Goal: Task Accomplishment & Management: Use online tool/utility

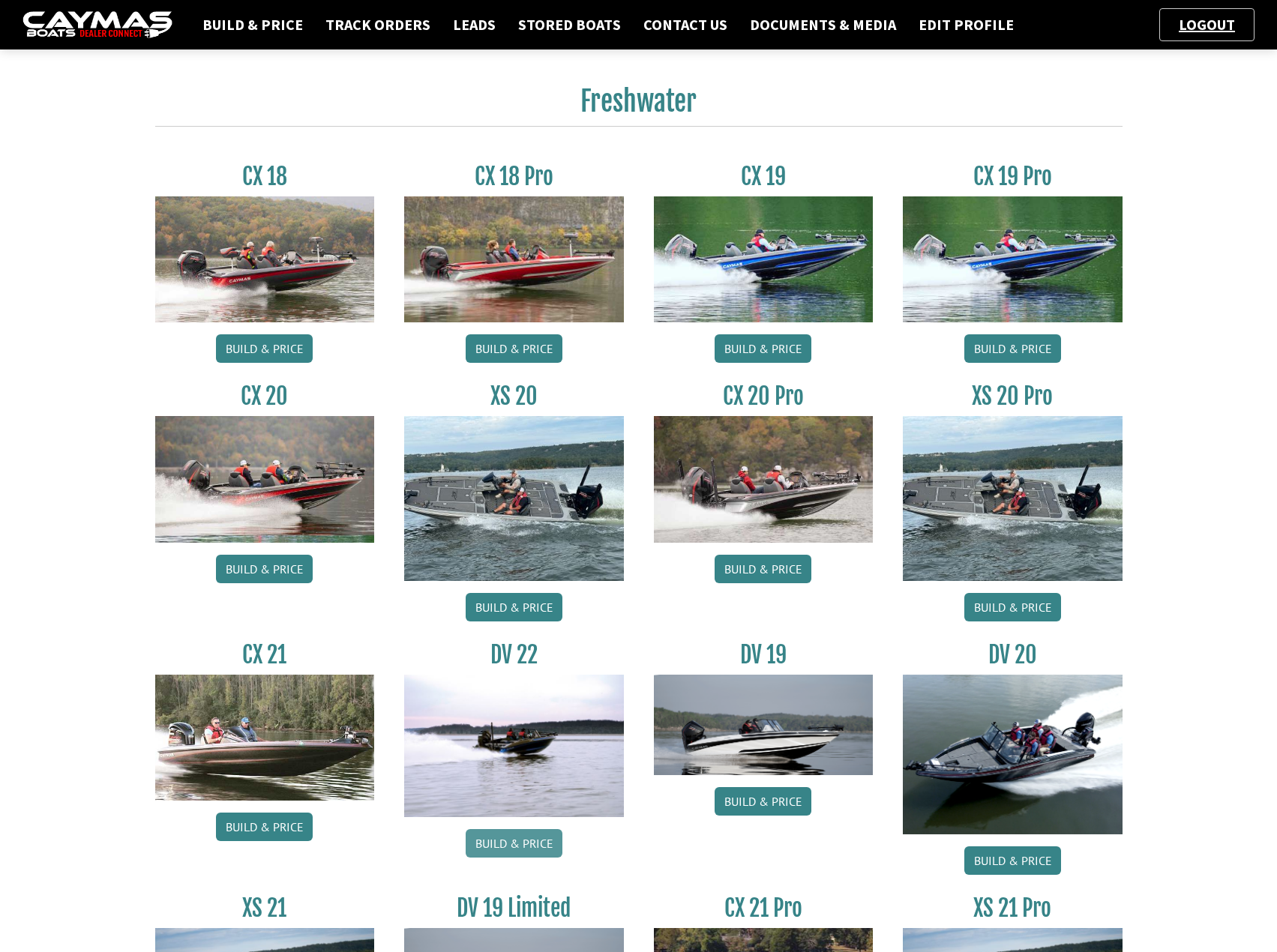
scroll to position [864, 0]
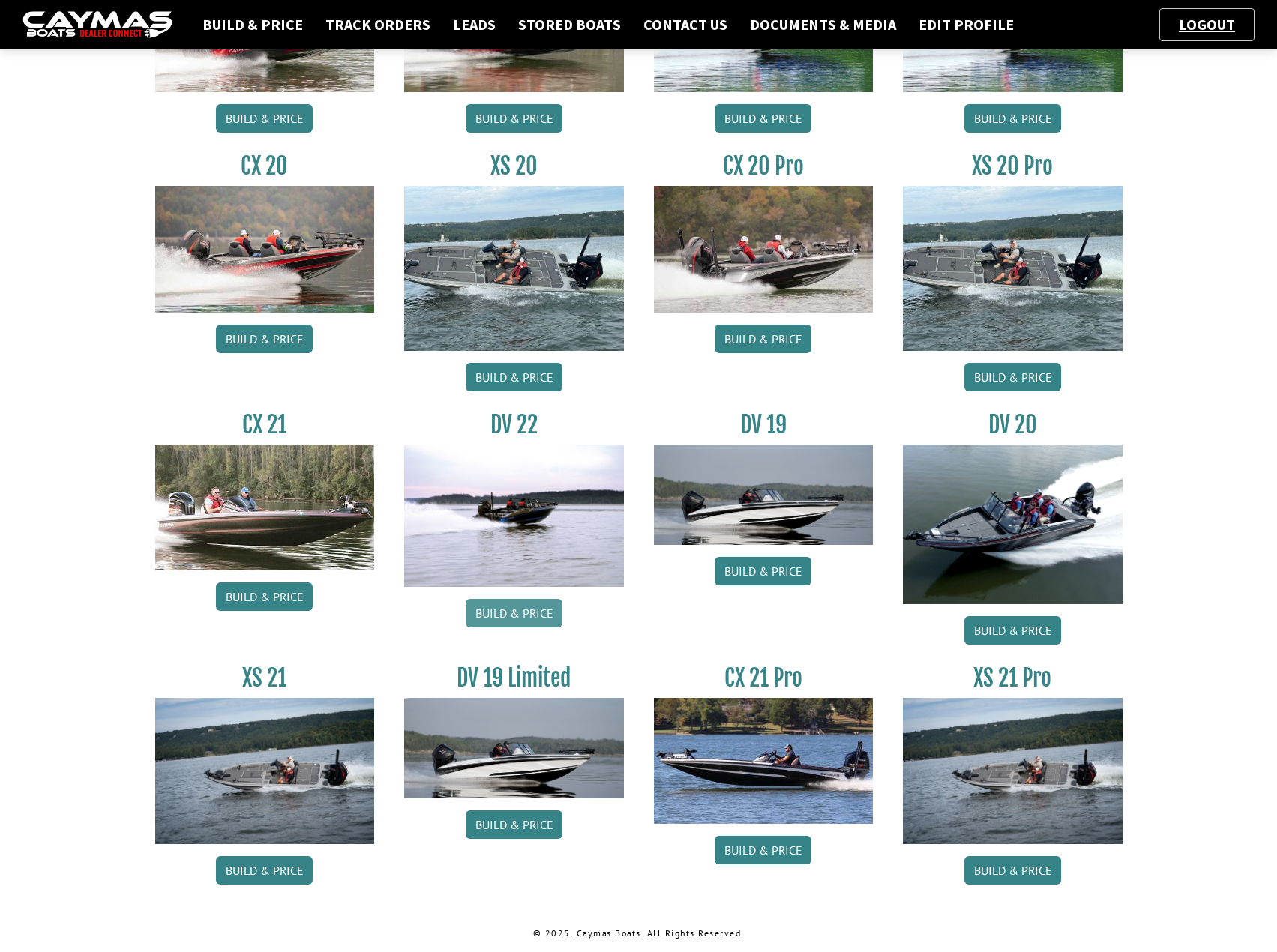
click at [503, 613] on link "Build & Price" at bounding box center [513, 614] width 97 height 29
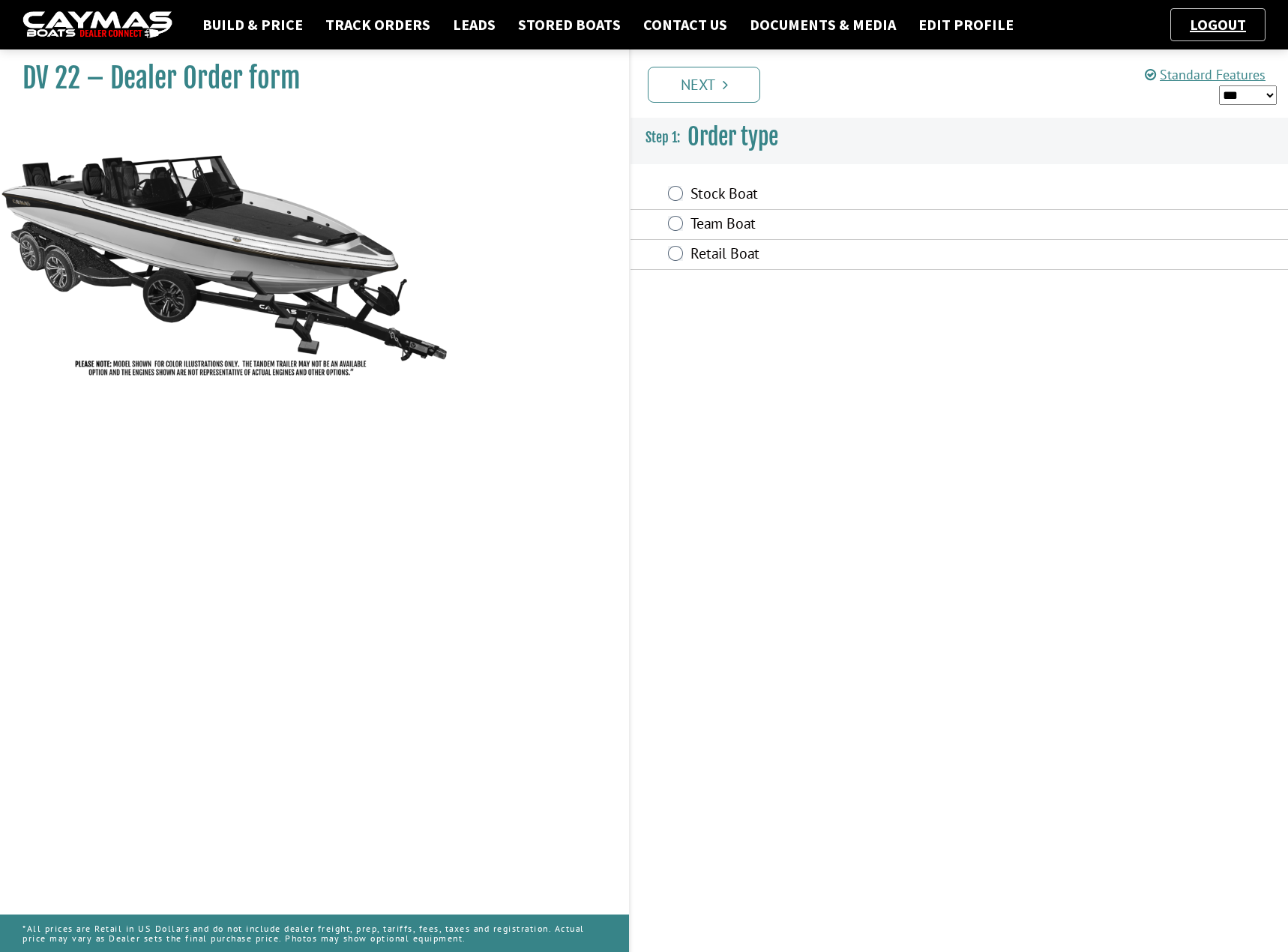
click at [716, 192] on label "Stock Boat" at bounding box center [869, 195] width 359 height 22
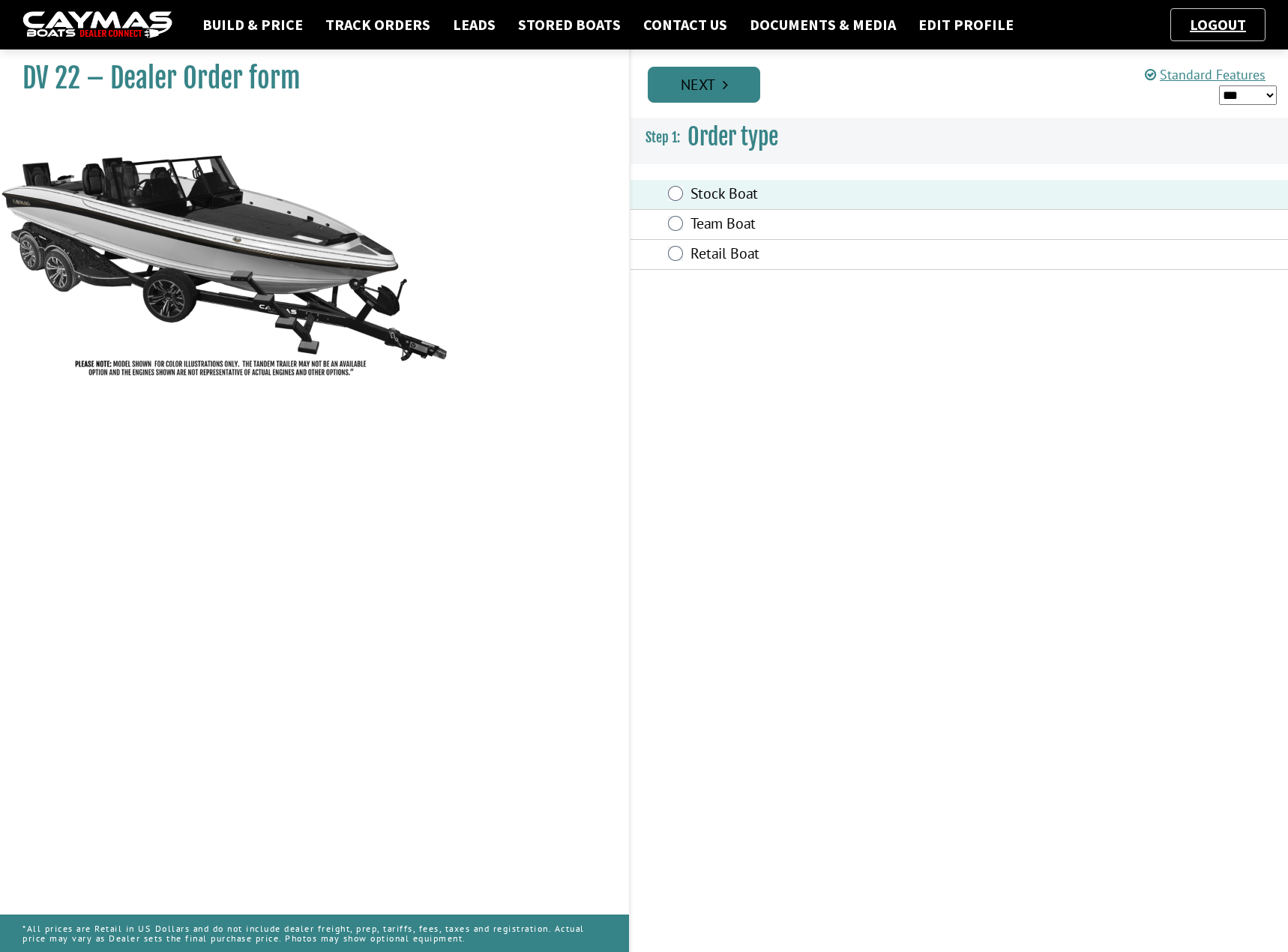
click at [718, 87] on link "Next" at bounding box center [704, 84] width 112 height 36
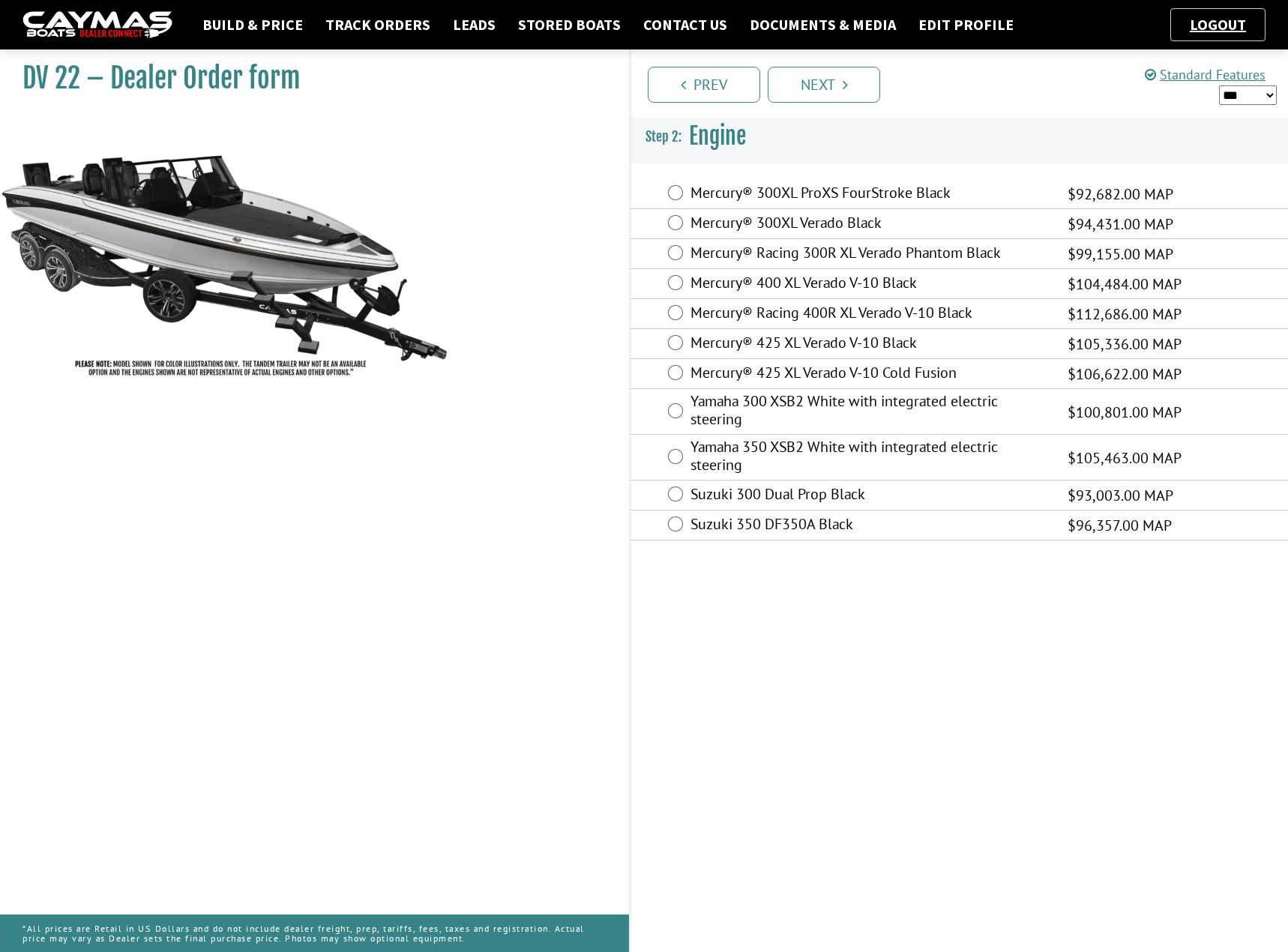
click at [978, 72] on ul "Prev Next" at bounding box center [966, 84] width 644 height 38
